Goal: Information Seeking & Learning: Learn about a topic

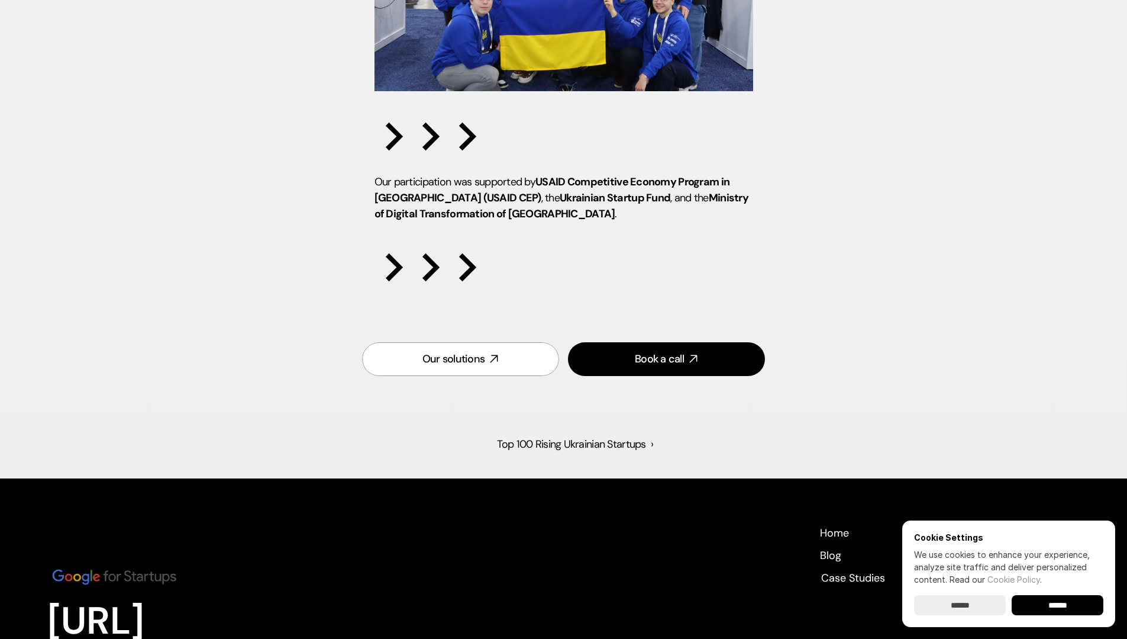
scroll to position [2202, 0]
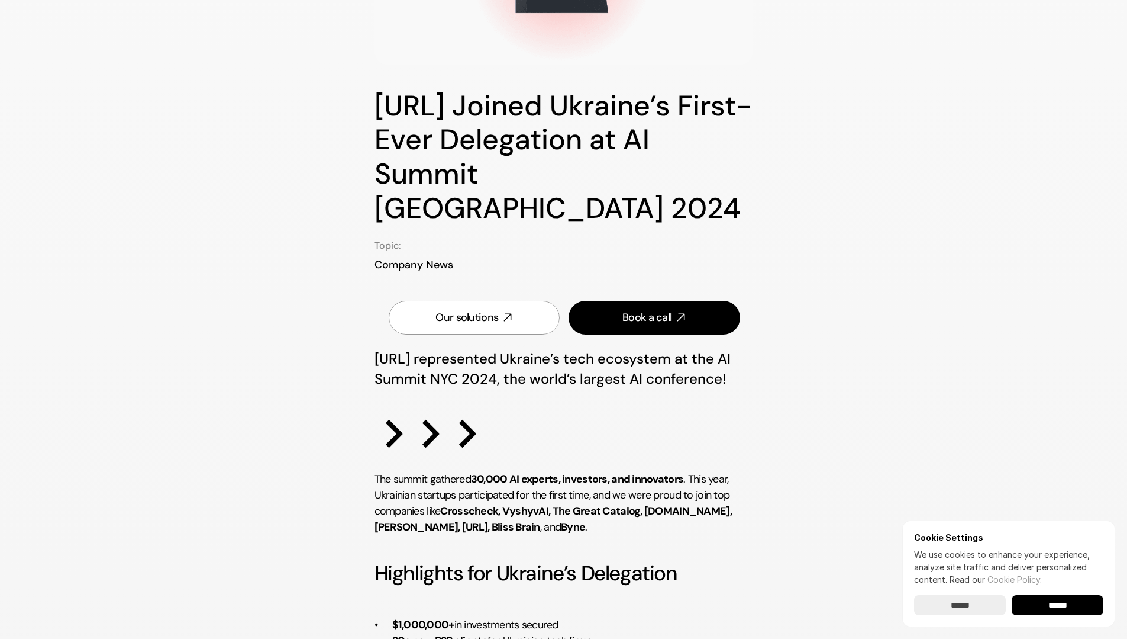
scroll to position [201, 0]
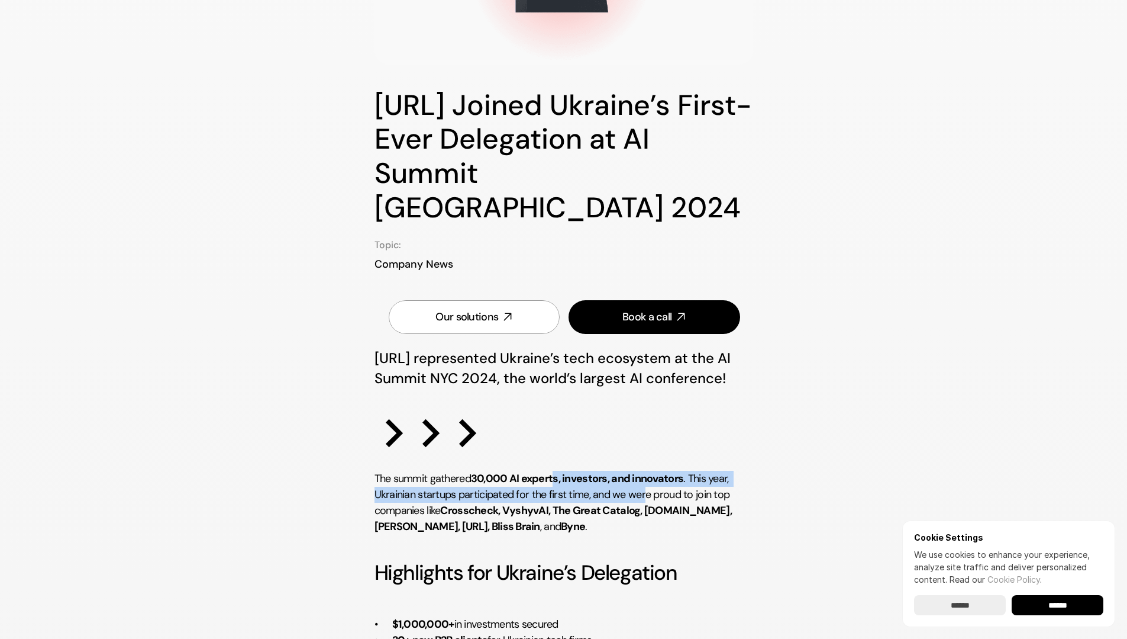
drag, startPoint x: 555, startPoint y: 440, endPoint x: 647, endPoint y: 461, distance: 94.0
click at [647, 471] on p "The summit gathered 30,000 AI experts, investors, and innovators . This year, U…" at bounding box center [564, 503] width 379 height 64
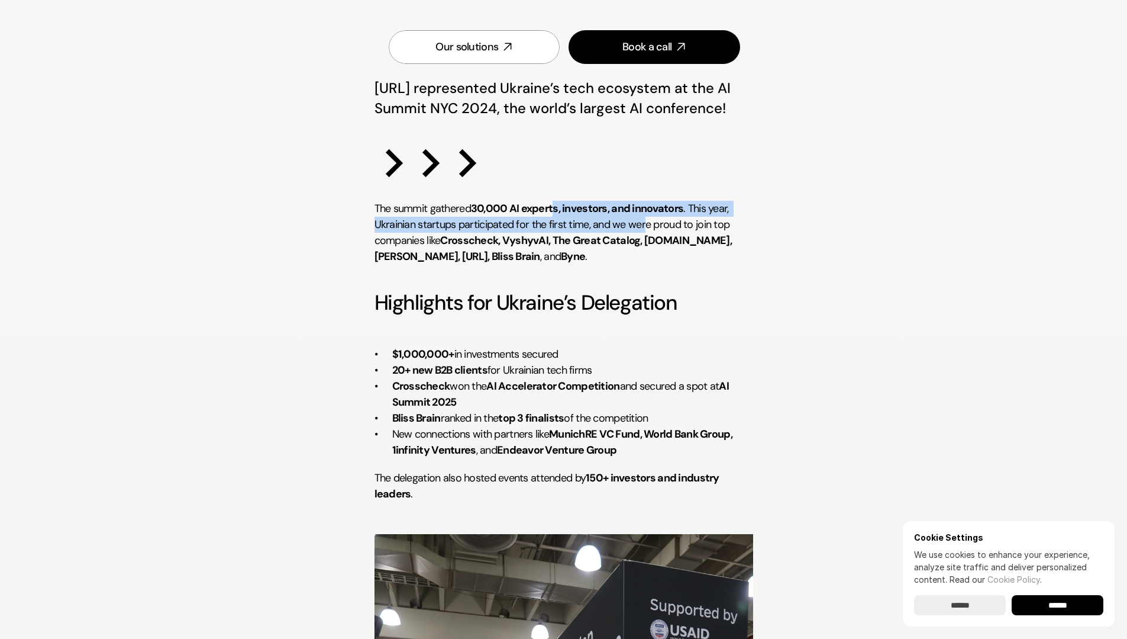
scroll to position [472, 0]
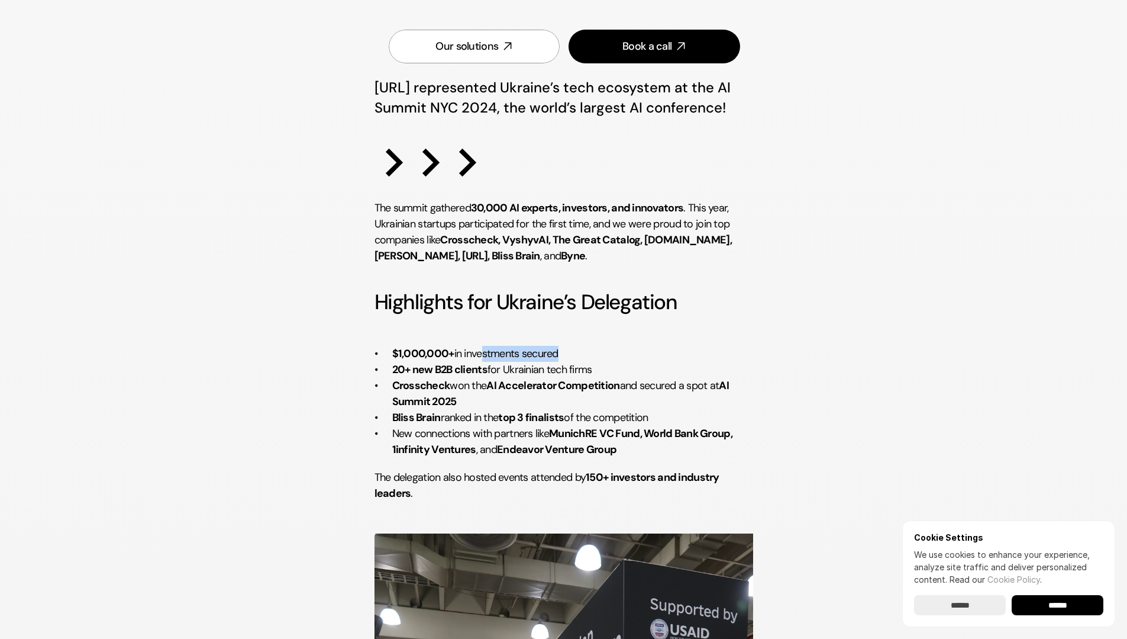
drag, startPoint x: 477, startPoint y: 324, endPoint x: 554, endPoint y: 324, distance: 76.9
click at [554, 346] on p "$1,000,000+ in investments secured" at bounding box center [572, 354] width 361 height 16
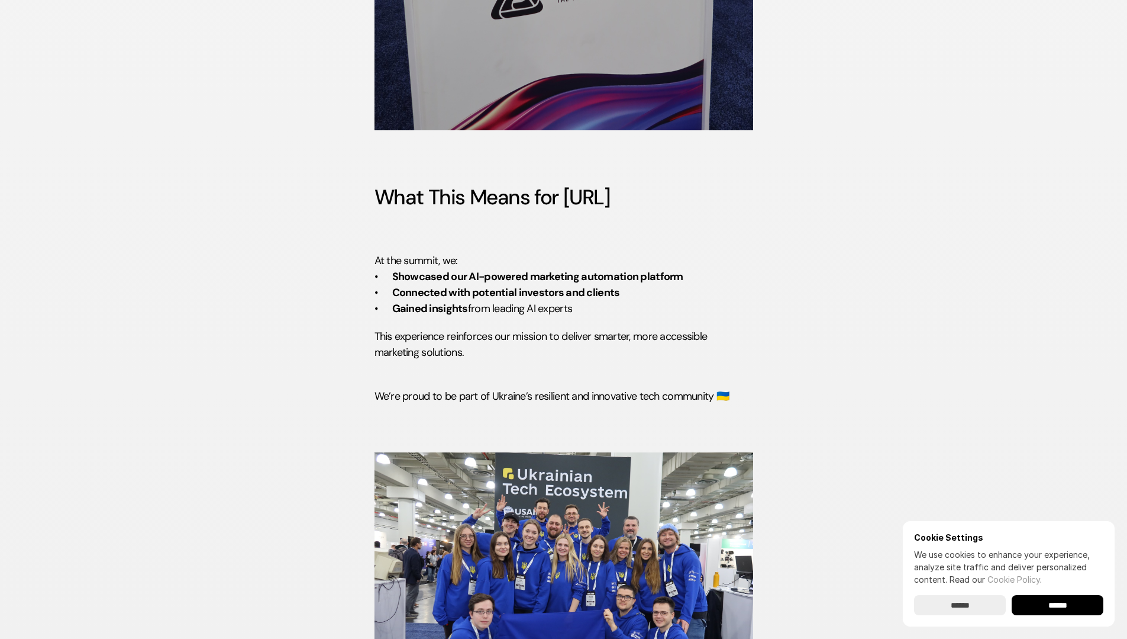
scroll to position [1470, 0]
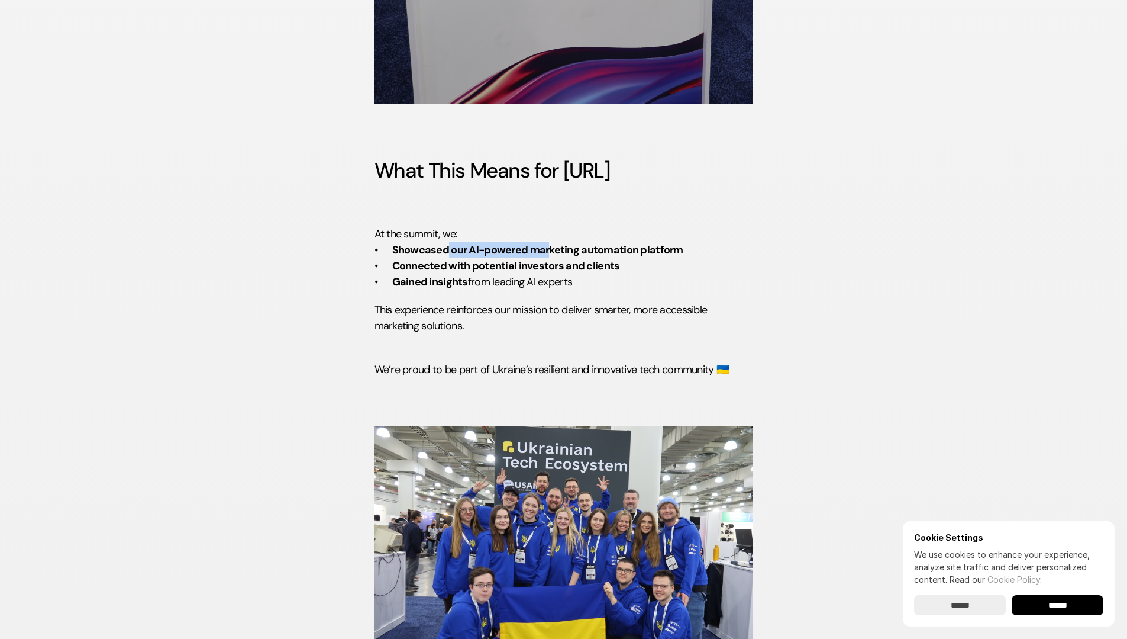
drag, startPoint x: 447, startPoint y: 215, endPoint x: 549, endPoint y: 217, distance: 101.8
click at [549, 243] on strong "Showcased our AI-powered marketing automation platform" at bounding box center [537, 250] width 291 height 14
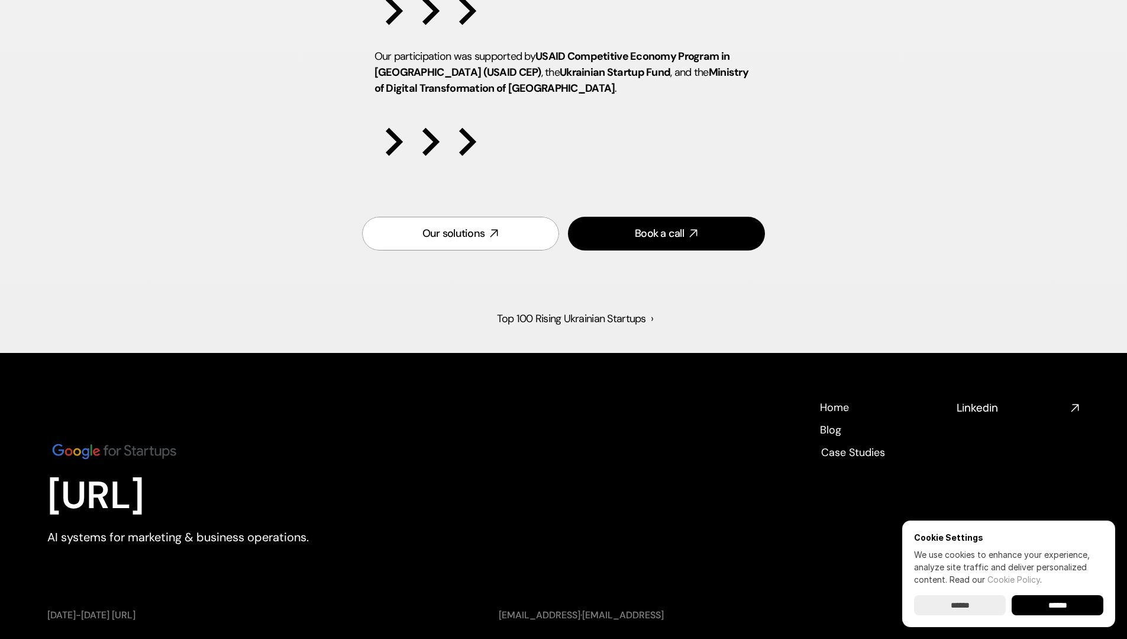
scroll to position [2200, 0]
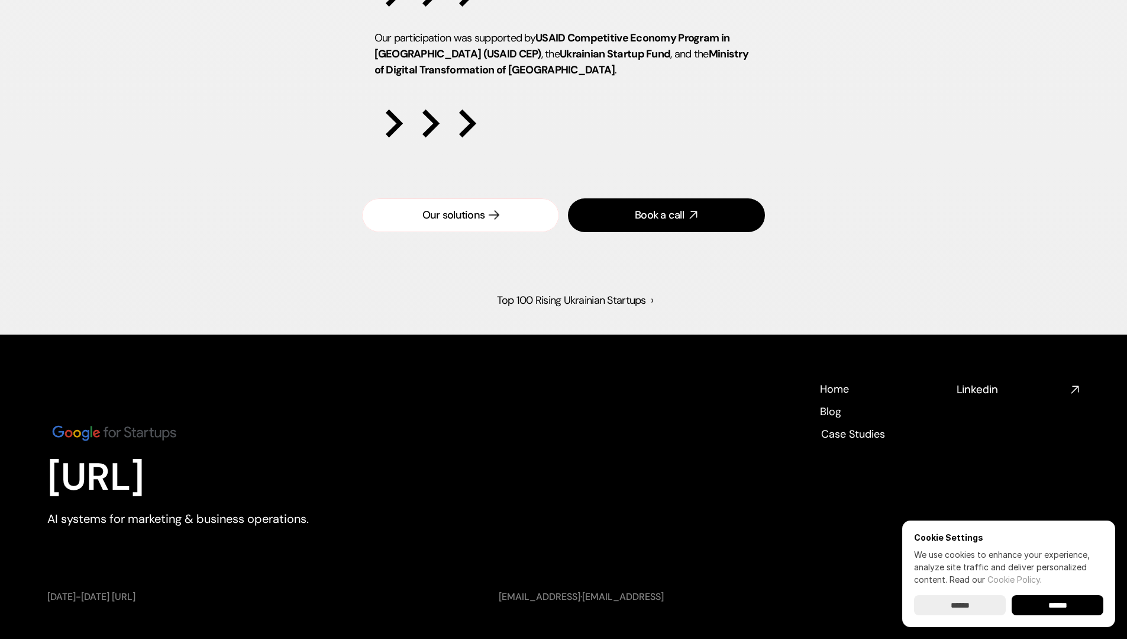
click at [478, 208] on div "Our solutions" at bounding box center [454, 215] width 63 height 15
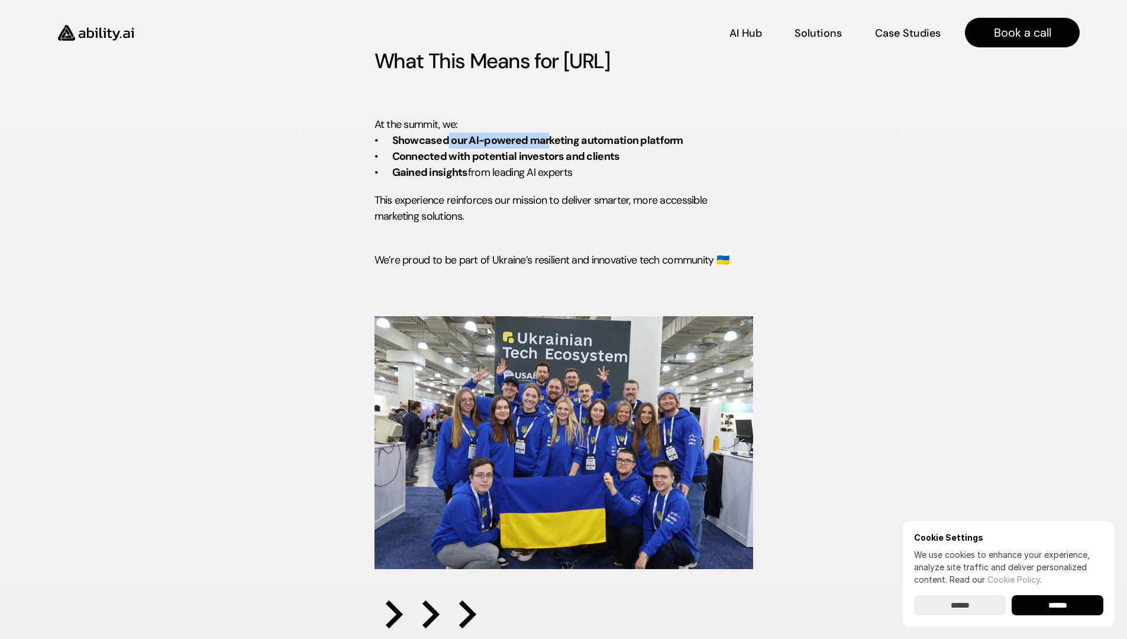
scroll to position [1348, 0]
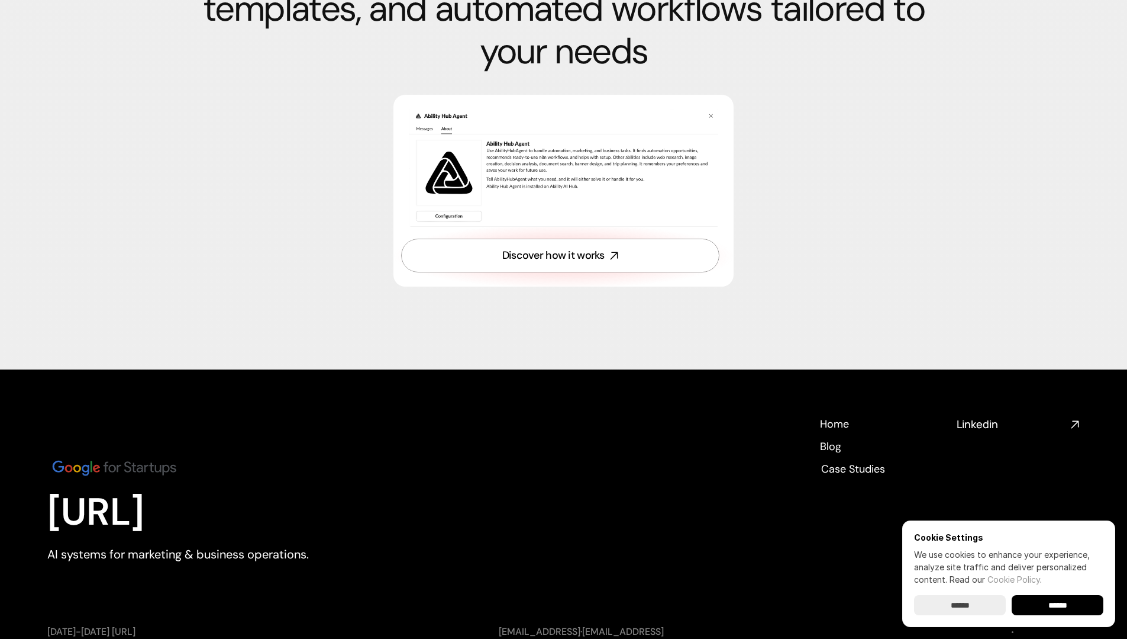
scroll to position [4138, 0]
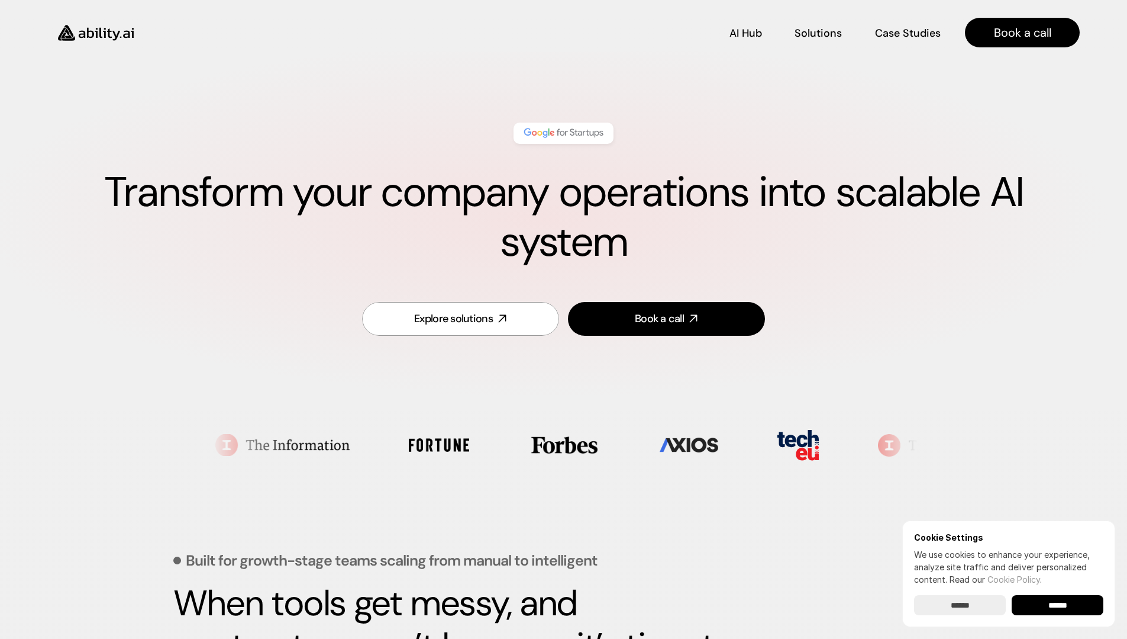
click at [581, 131] on img at bounding box center [563, 132] width 83 height 15
drag, startPoint x: 581, startPoint y: 131, endPoint x: 621, endPoint y: 129, distance: 39.7
click at [619, 130] on div "Transform your company operations into scalable AI system" at bounding box center [563, 195] width 1033 height 168
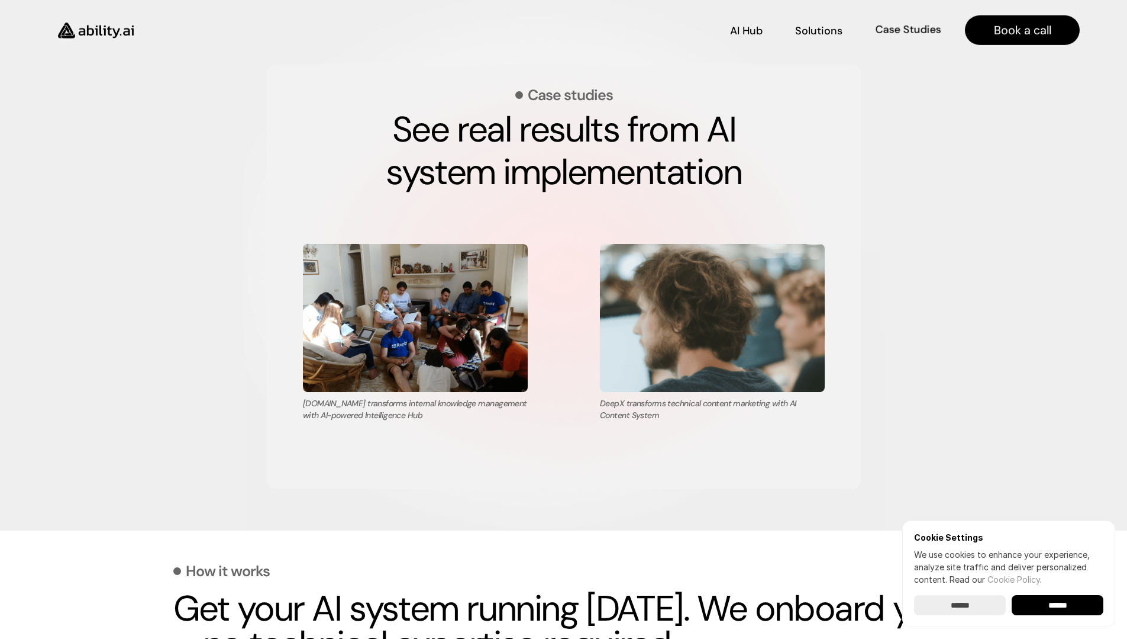
scroll to position [2037, 0]
